Goal: Task Accomplishment & Management: Manage account settings

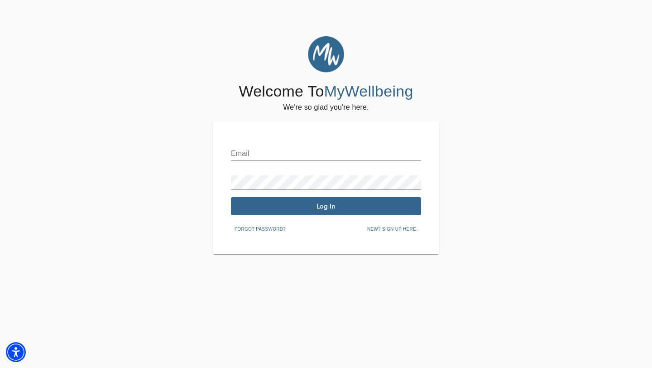
click at [261, 154] on input "text" at bounding box center [326, 153] width 190 height 14
type input "[EMAIL_ADDRESS][DOMAIN_NAME]"
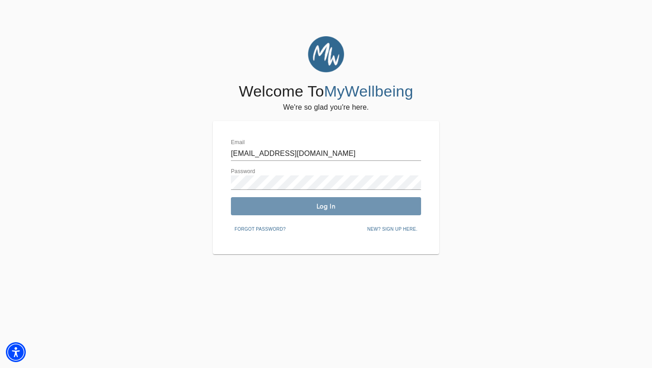
click at [291, 202] on span "Log In" at bounding box center [325, 206] width 183 height 9
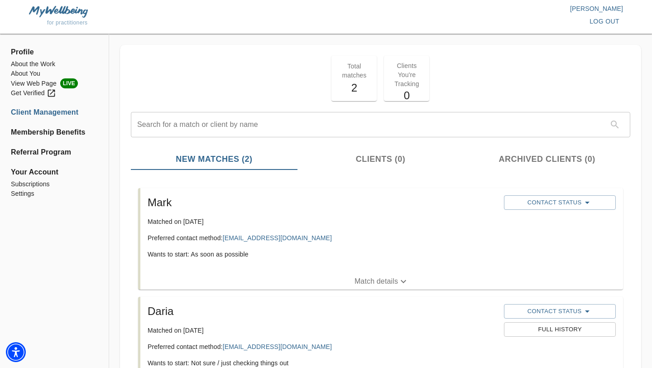
click at [390, 283] on p "Match details" at bounding box center [375, 281] width 43 height 11
